Goal: Navigation & Orientation: Go to known website

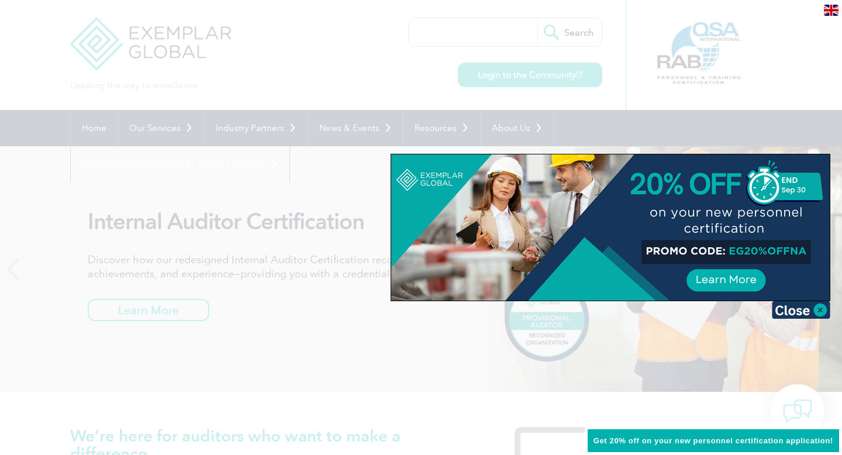
click at [520, 78] on div at bounding box center [421, 227] width 842 height 455
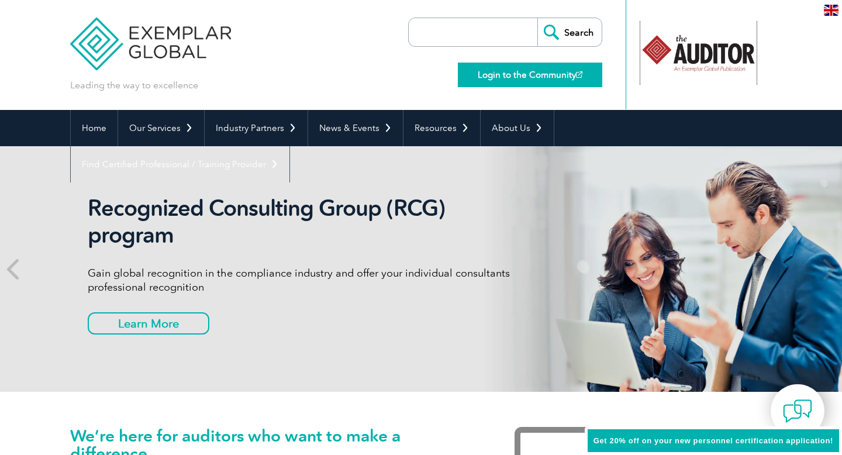
drag, startPoint x: 690, startPoint y: 47, endPoint x: 523, endPoint y: 78, distance: 169.6
click at [523, 79] on div "Leading the way to excellence Search Login to the Community ▼" at bounding box center [421, 55] width 702 height 110
click at [523, 78] on link "Login to the Community" at bounding box center [530, 75] width 144 height 25
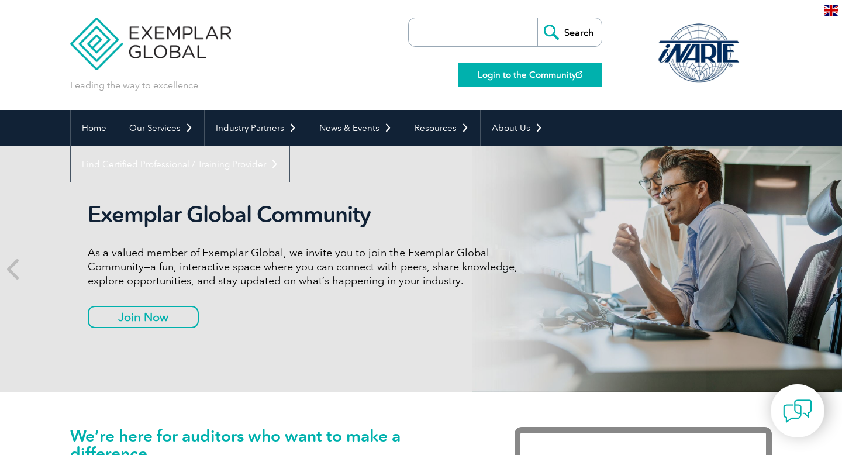
click at [510, 73] on link "Login to the Community" at bounding box center [530, 75] width 144 height 25
